Goal: Transaction & Acquisition: Purchase product/service

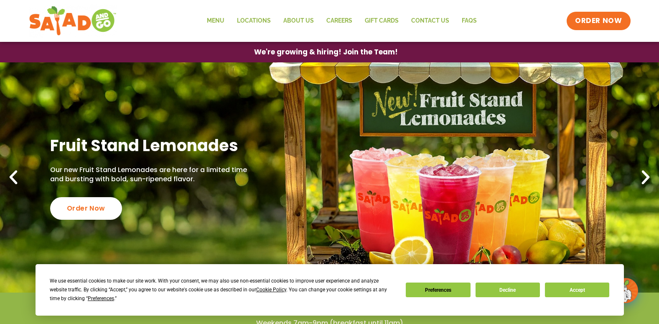
click at [510, 297] on div "We use essential cookies to make our site work. With your consent, we may also …" at bounding box center [330, 289] width 560 height 26
click at [509, 295] on button "Decline" at bounding box center [508, 289] width 64 height 15
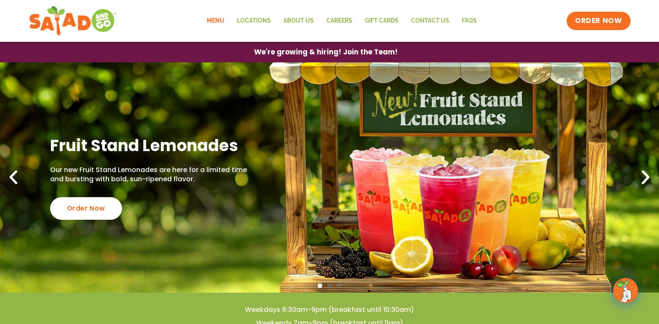
click at [221, 19] on link "Menu" at bounding box center [216, 20] width 30 height 19
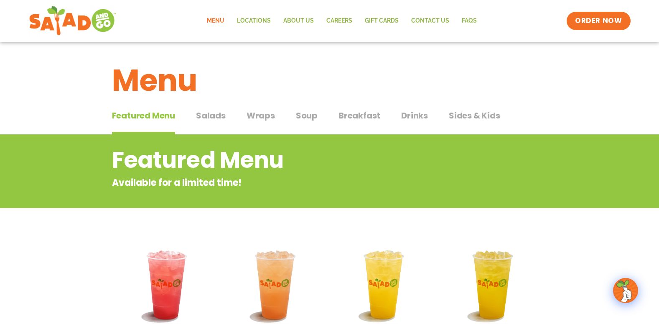
click at [218, 117] on span "Salads" at bounding box center [211, 115] width 30 height 13
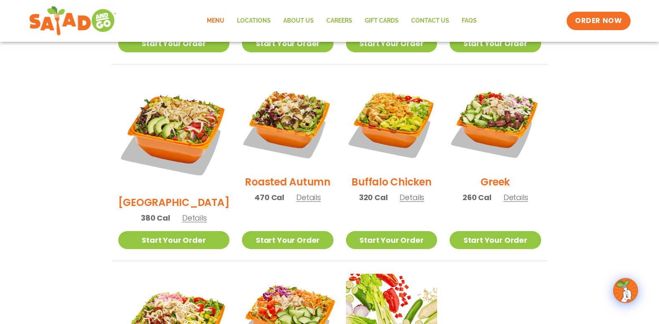
scroll to position [418, 0]
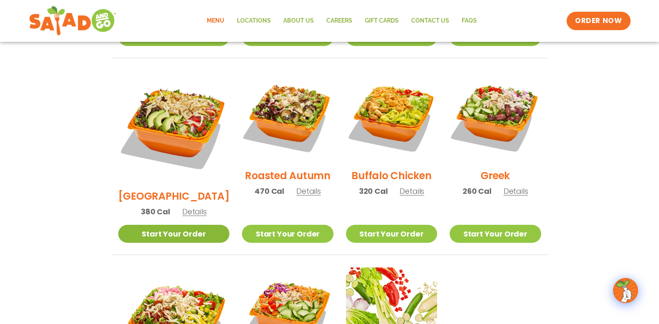
click at [192, 225] on link "Start Your Order" at bounding box center [174, 234] width 112 height 18
